Goal: Information Seeking & Learning: Learn about a topic

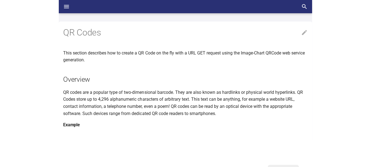
scroll to position [273, 0]
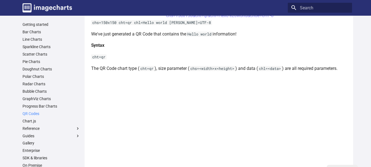
click at [35, 112] on link "QR Codes" at bounding box center [51, 113] width 58 height 5
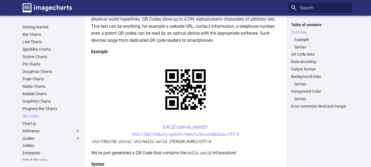
scroll to position [82, 0]
click at [302, 53] on link "QR Code data" at bounding box center [320, 54] width 58 height 5
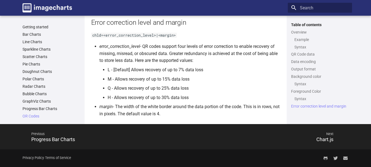
scroll to position [1012, 0]
